Goal: Information Seeking & Learning: Learn about a topic

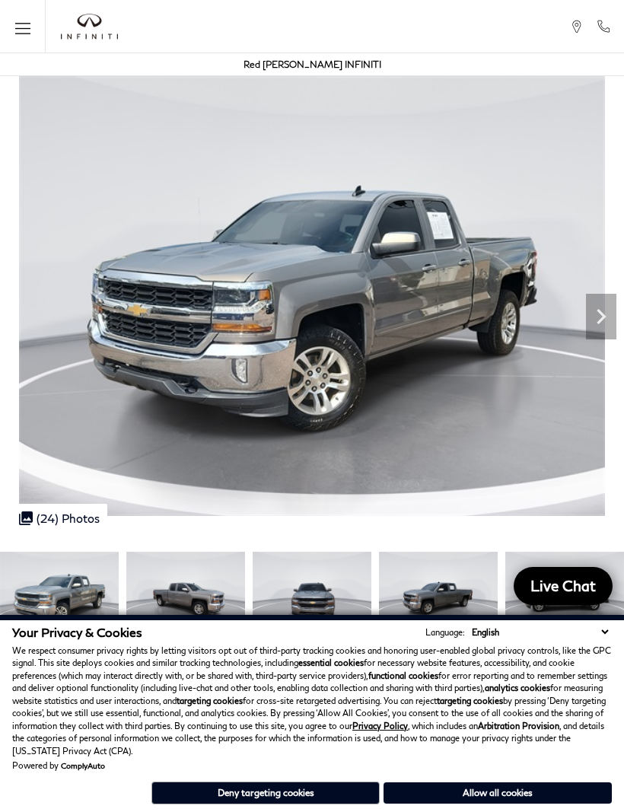
click at [278, 380] on img at bounding box center [312, 296] width 624 height 440
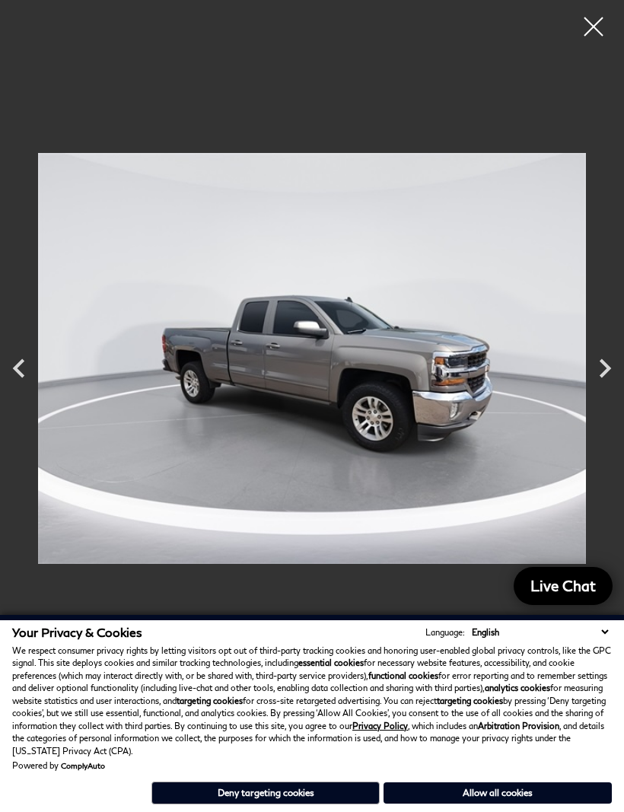
click at [612, 367] on icon "Next" at bounding box center [605, 368] width 38 height 38
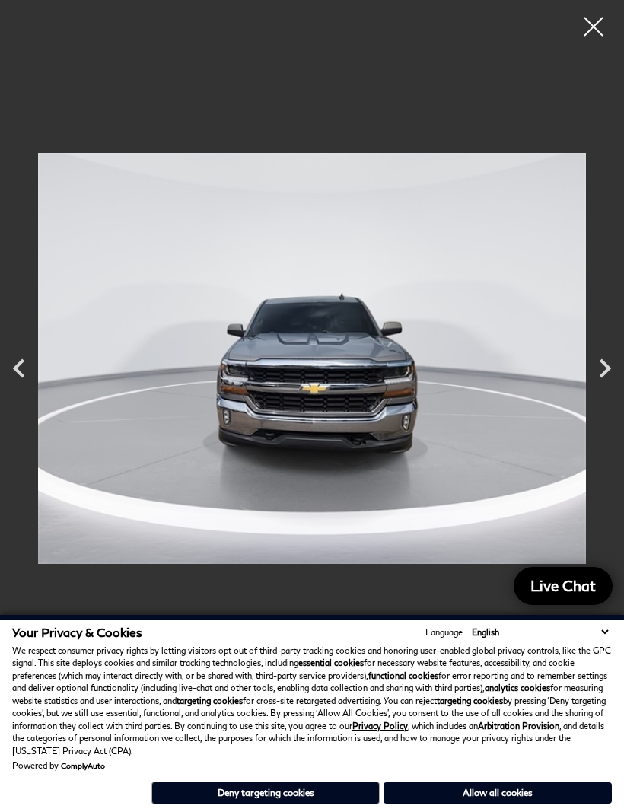
click at [609, 369] on icon "Next" at bounding box center [605, 368] width 11 height 19
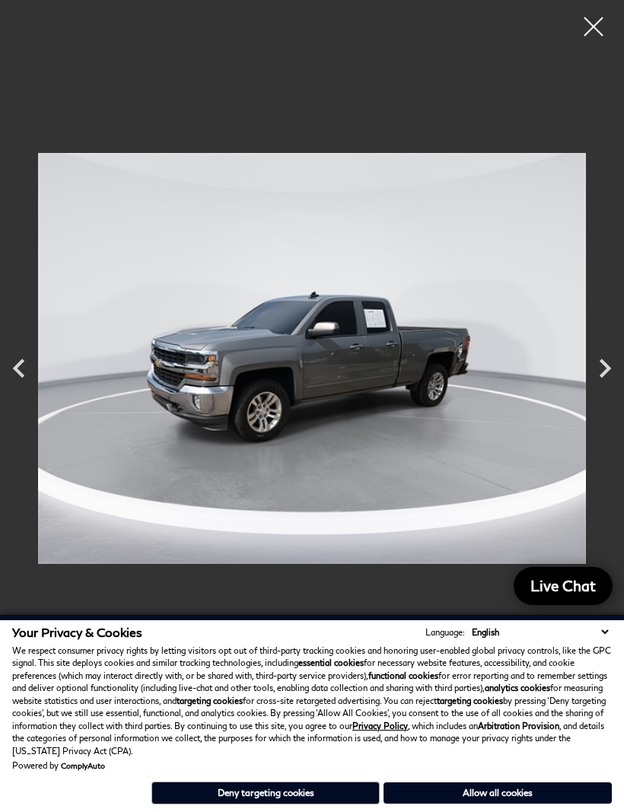
click at [600, 372] on icon "Next" at bounding box center [605, 368] width 38 height 38
